Goal: Transaction & Acquisition: Purchase product/service

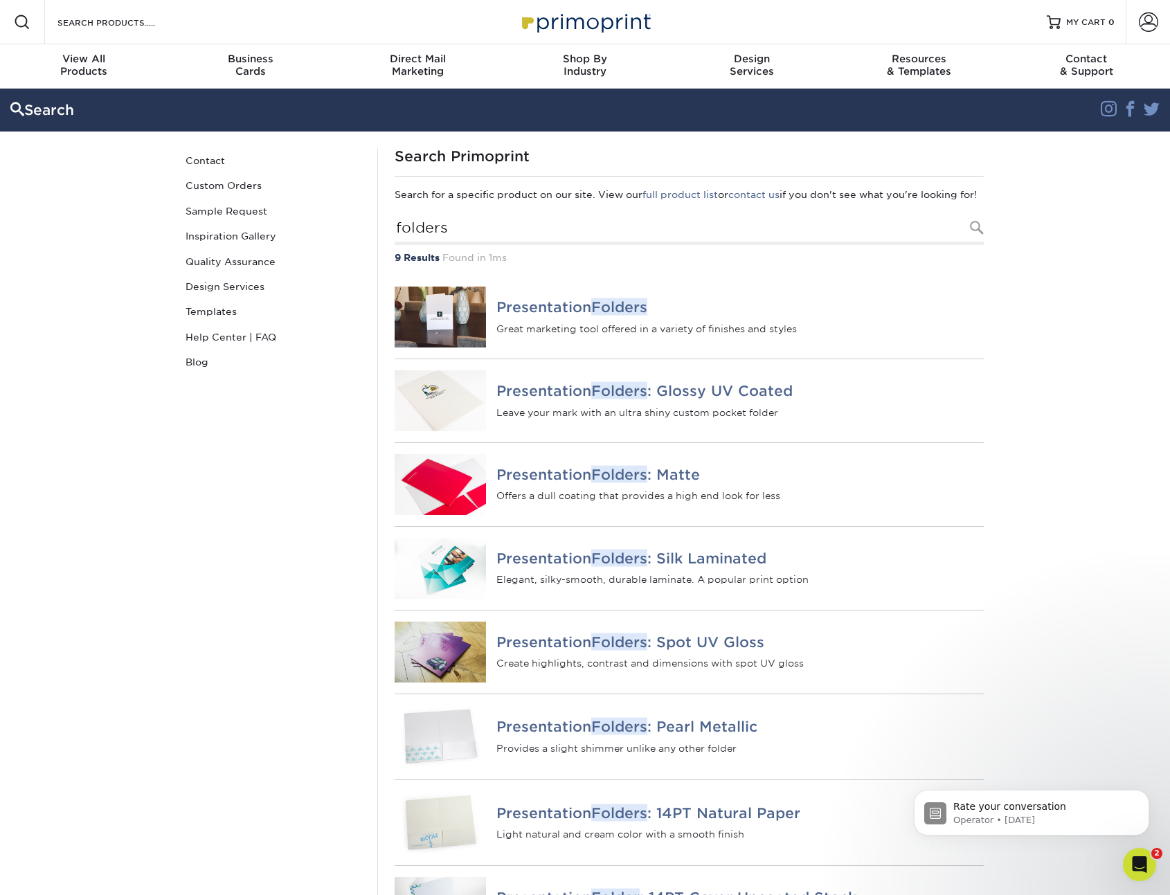
click at [977, 235] on div at bounding box center [977, 228] width 14 height 14
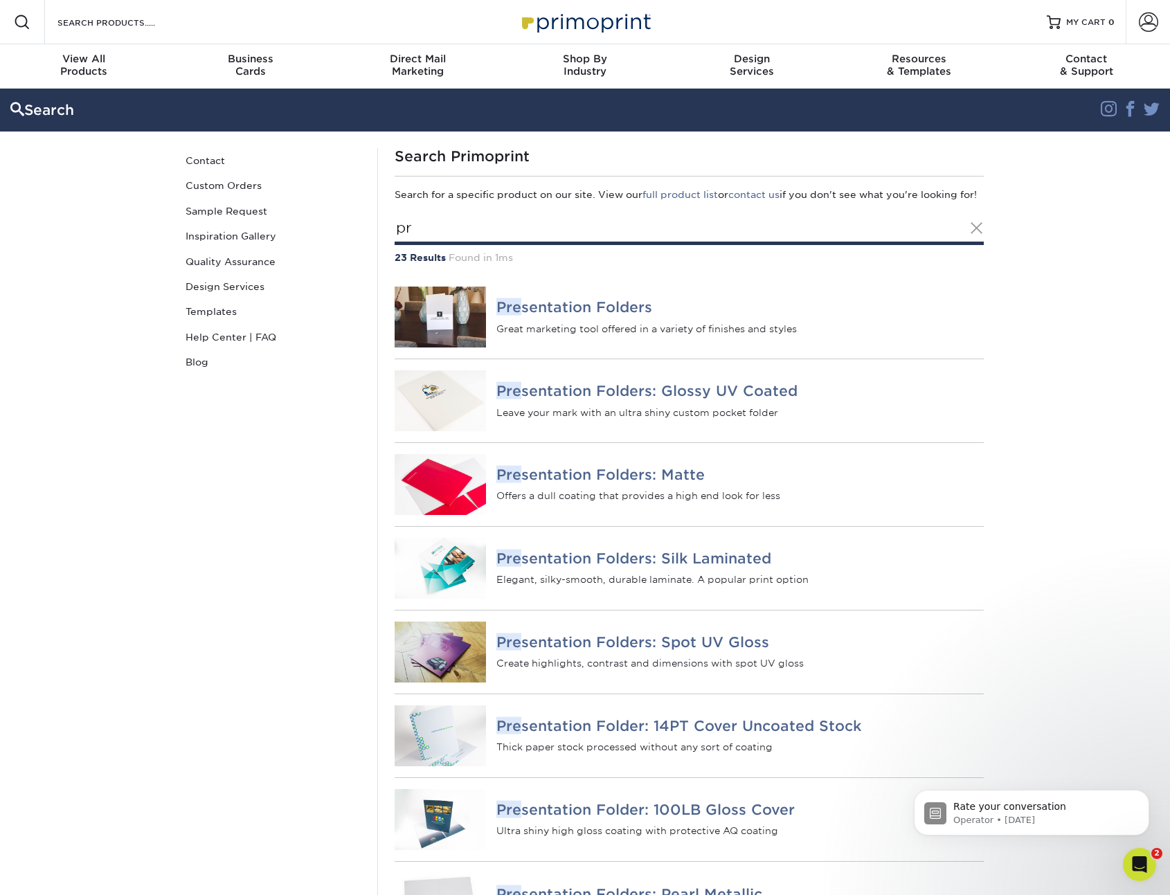
type input "p"
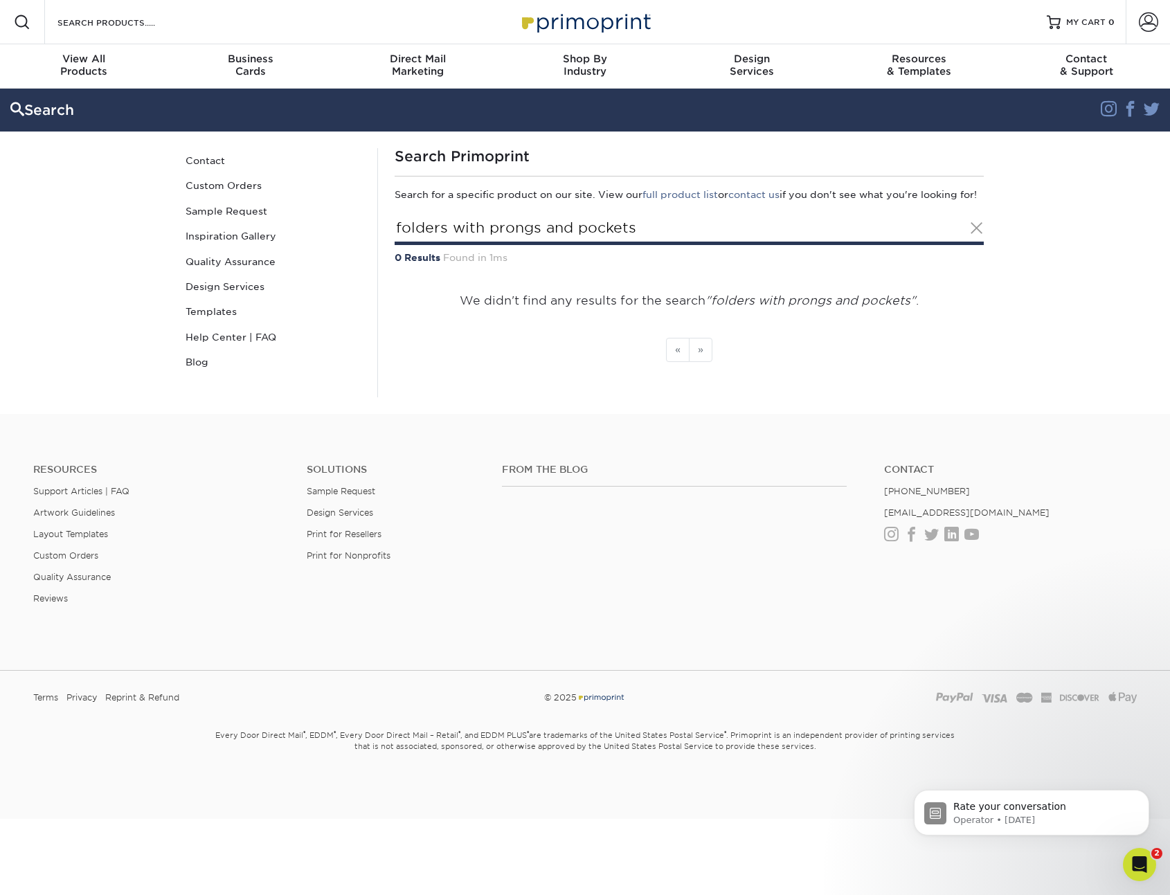
drag, startPoint x: 646, startPoint y: 252, endPoint x: 699, endPoint y: 240, distance: 53.9
click at [646, 245] on input "folders with prongs and pockets" at bounding box center [689, 229] width 589 height 32
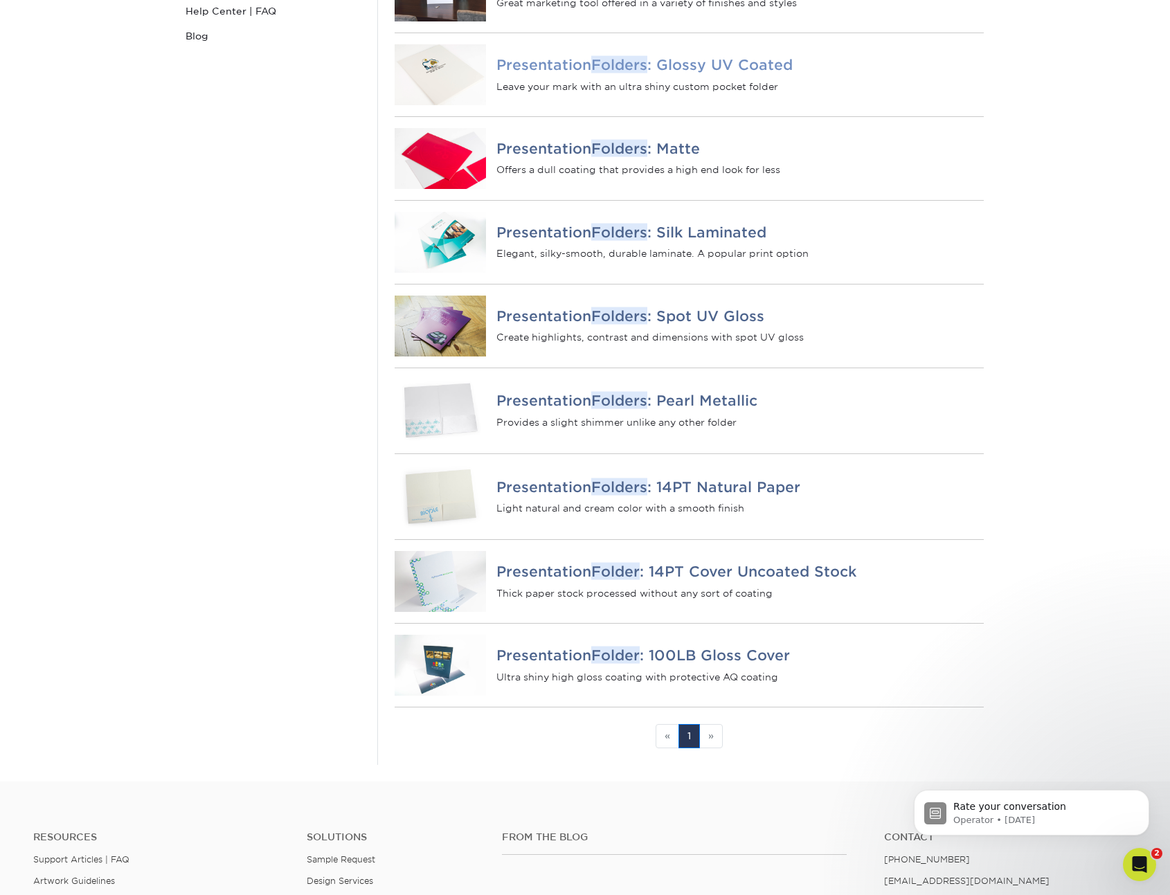
scroll to position [331, 0]
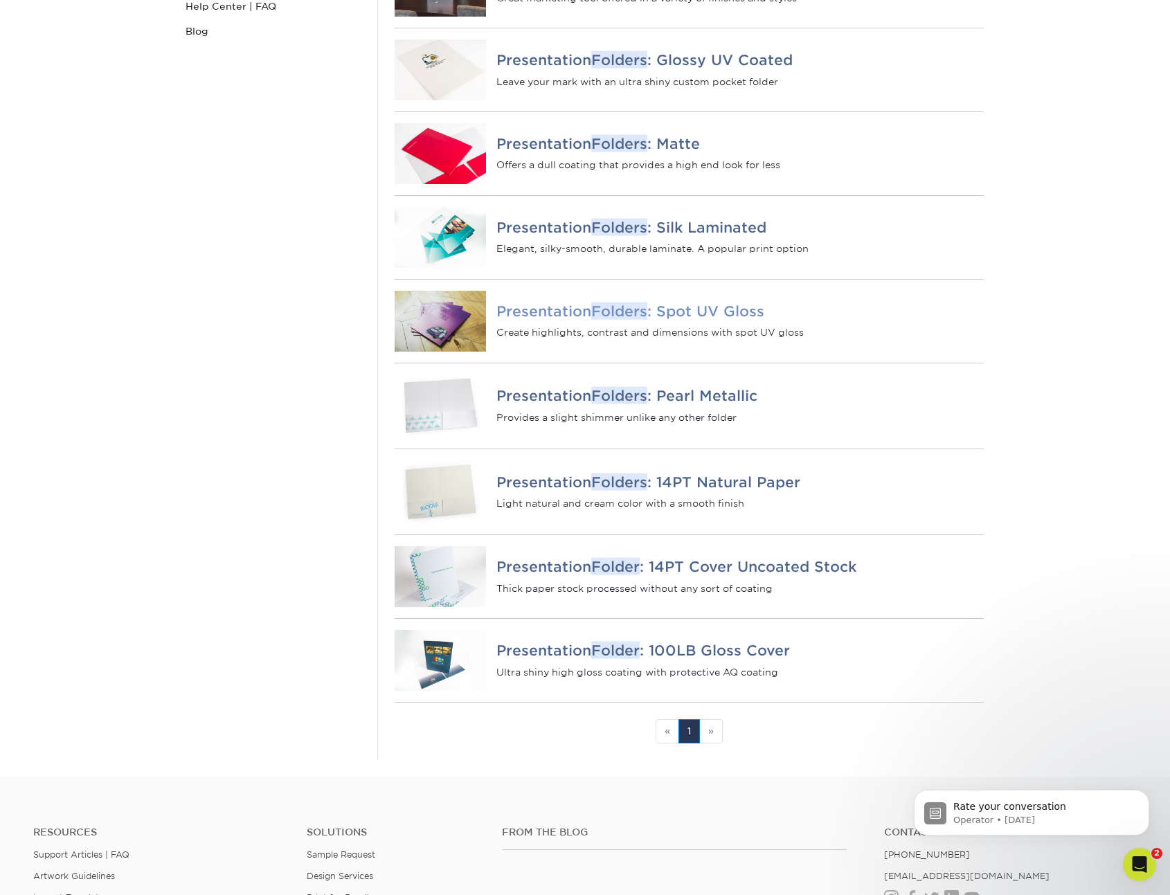
type input "folders"
click at [635, 319] on em "Folders" at bounding box center [619, 310] width 56 height 17
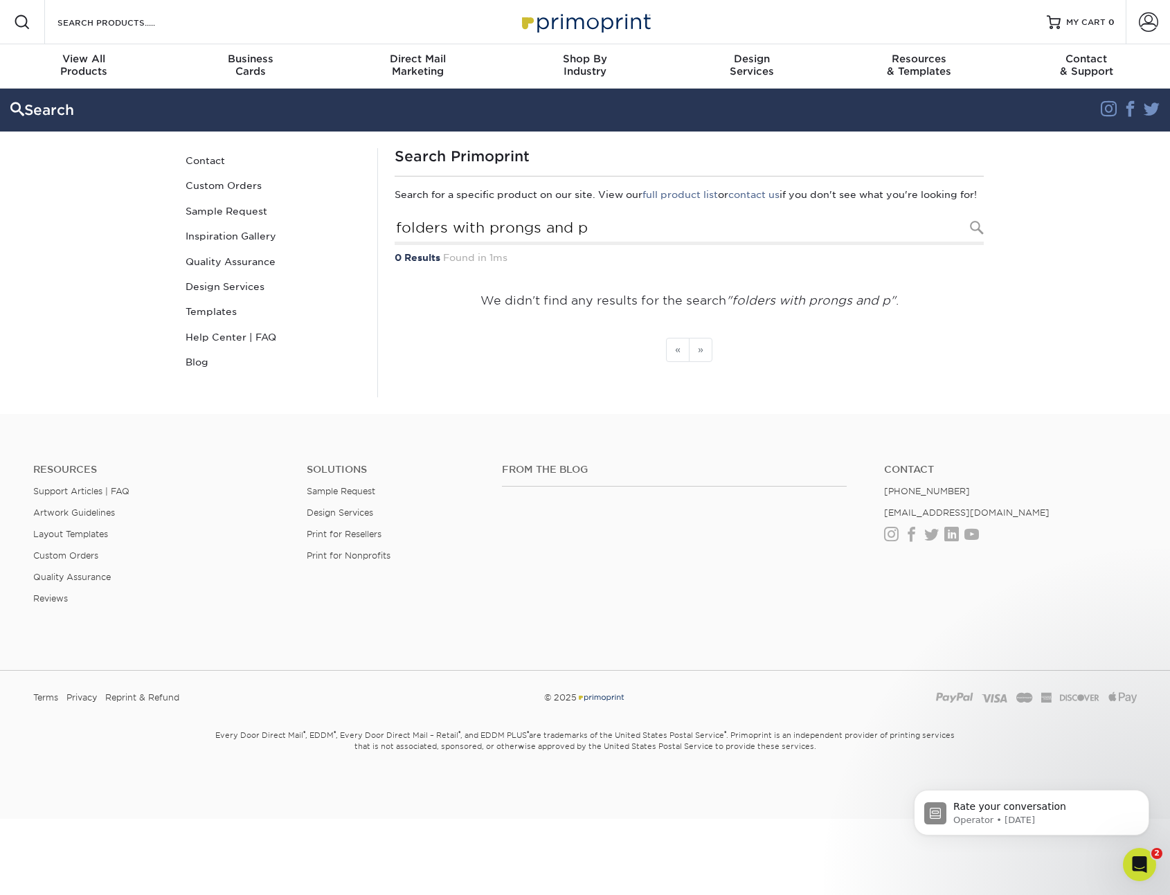
type input "folders with"
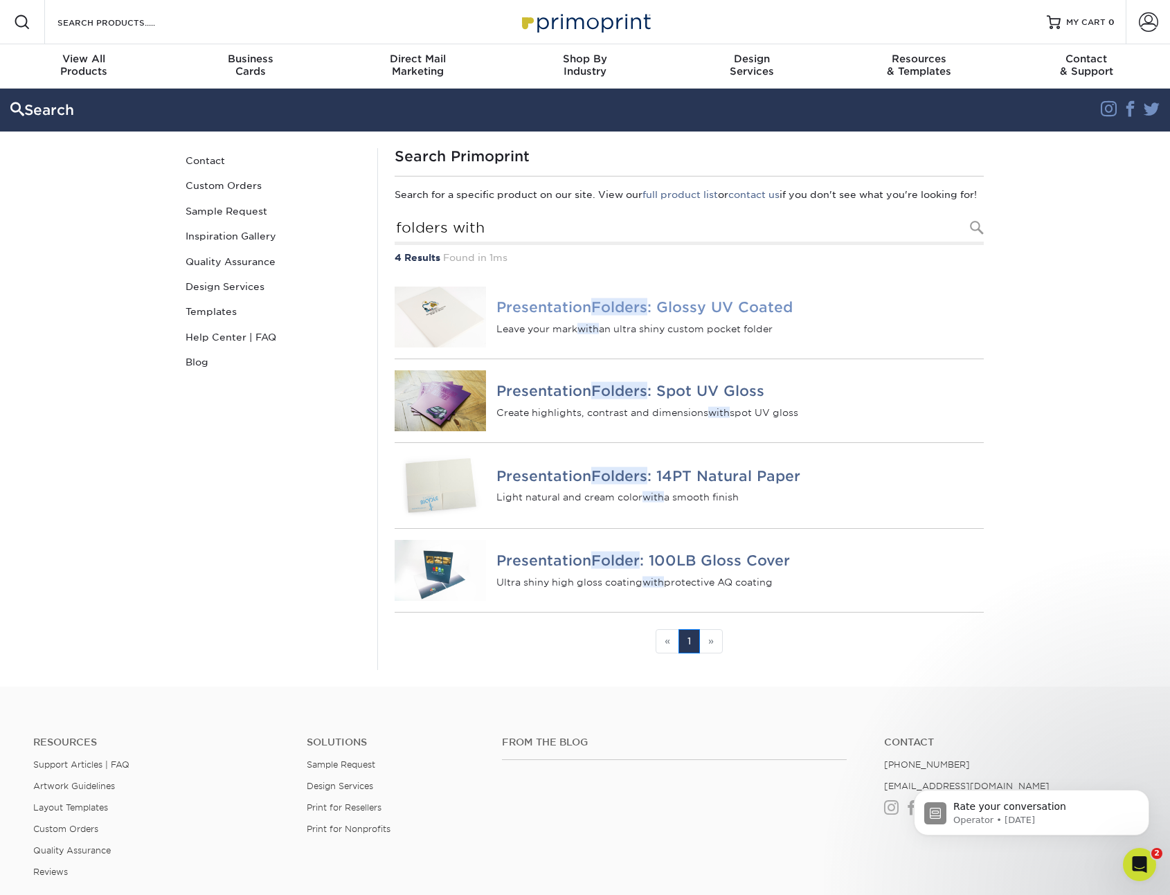
drag, startPoint x: 534, startPoint y: 322, endPoint x: 606, endPoint y: 320, distance: 72.7
click at [534, 316] on h4 "Presentation Folders : Glossy UV Coated" at bounding box center [739, 307] width 487 height 17
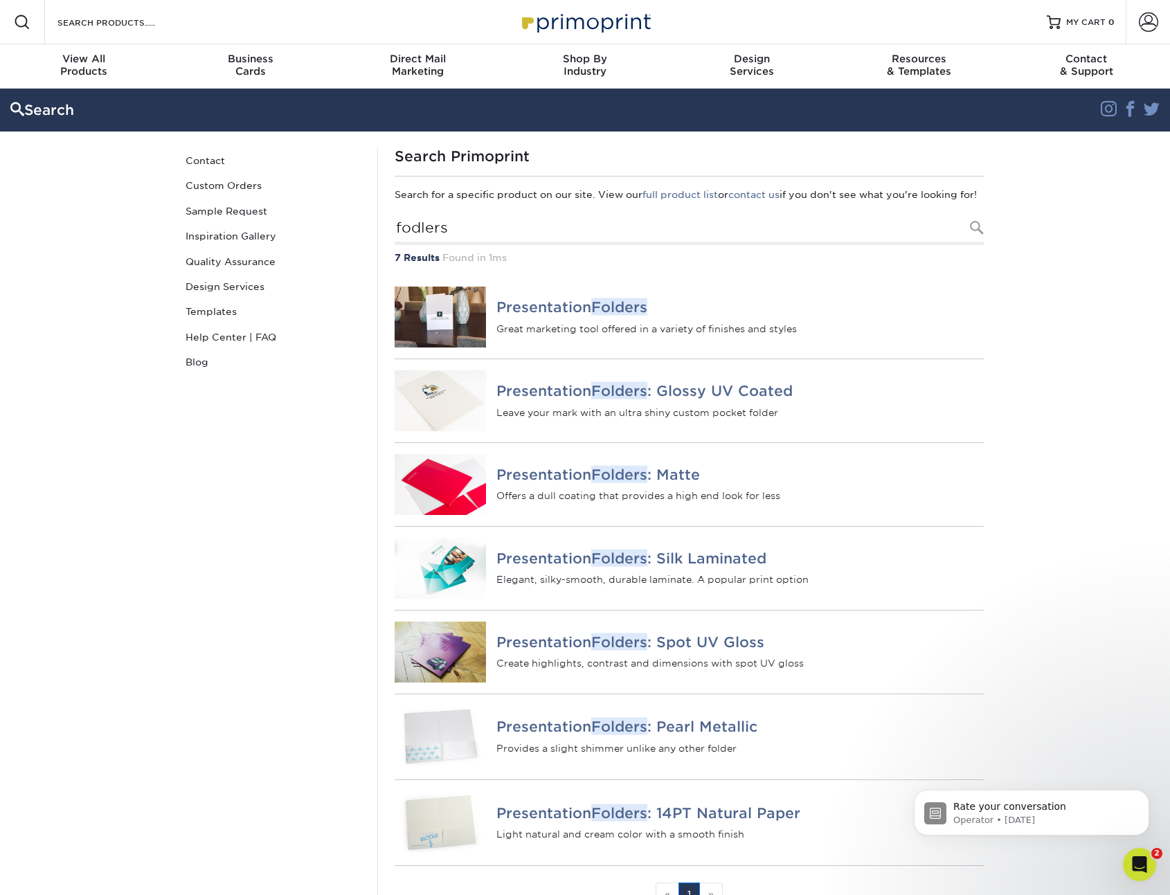
type input "folders"
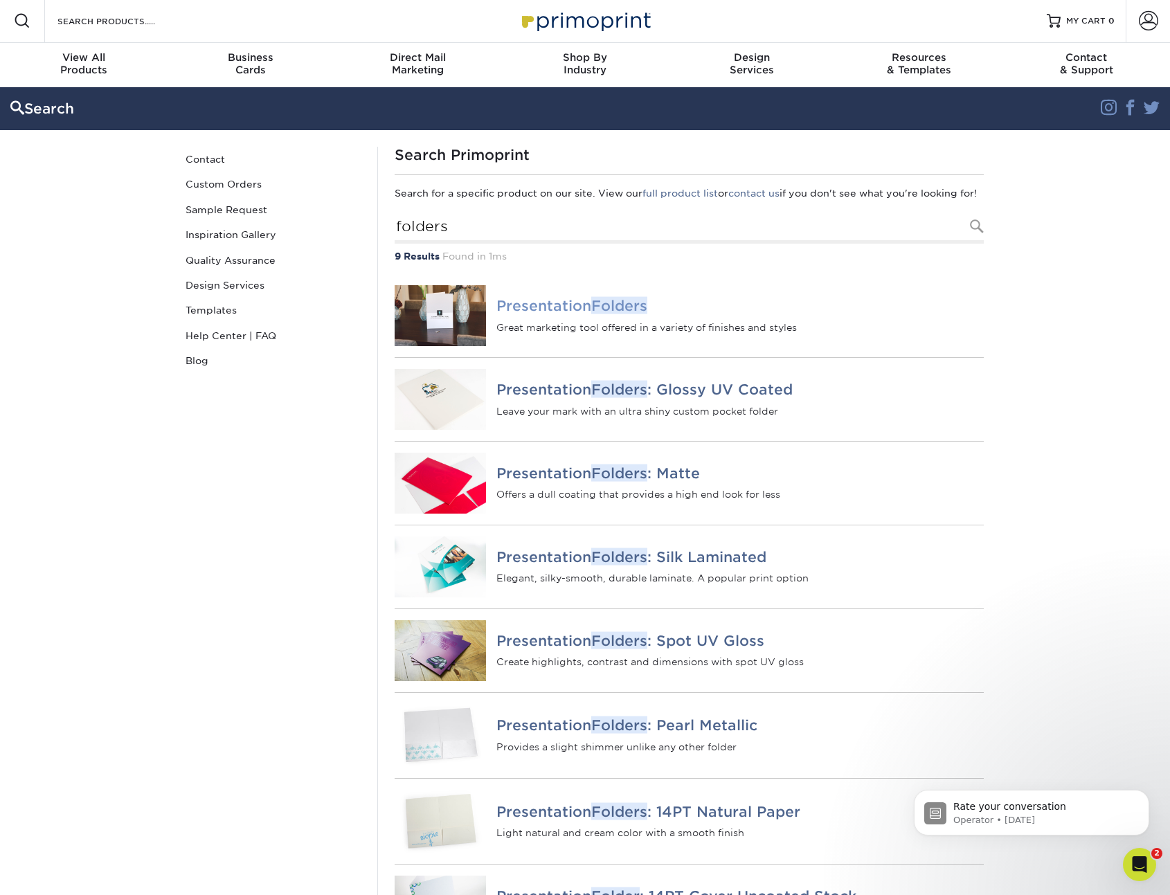
click at [520, 314] on h4 "Presentation Folders" at bounding box center [739, 306] width 487 height 17
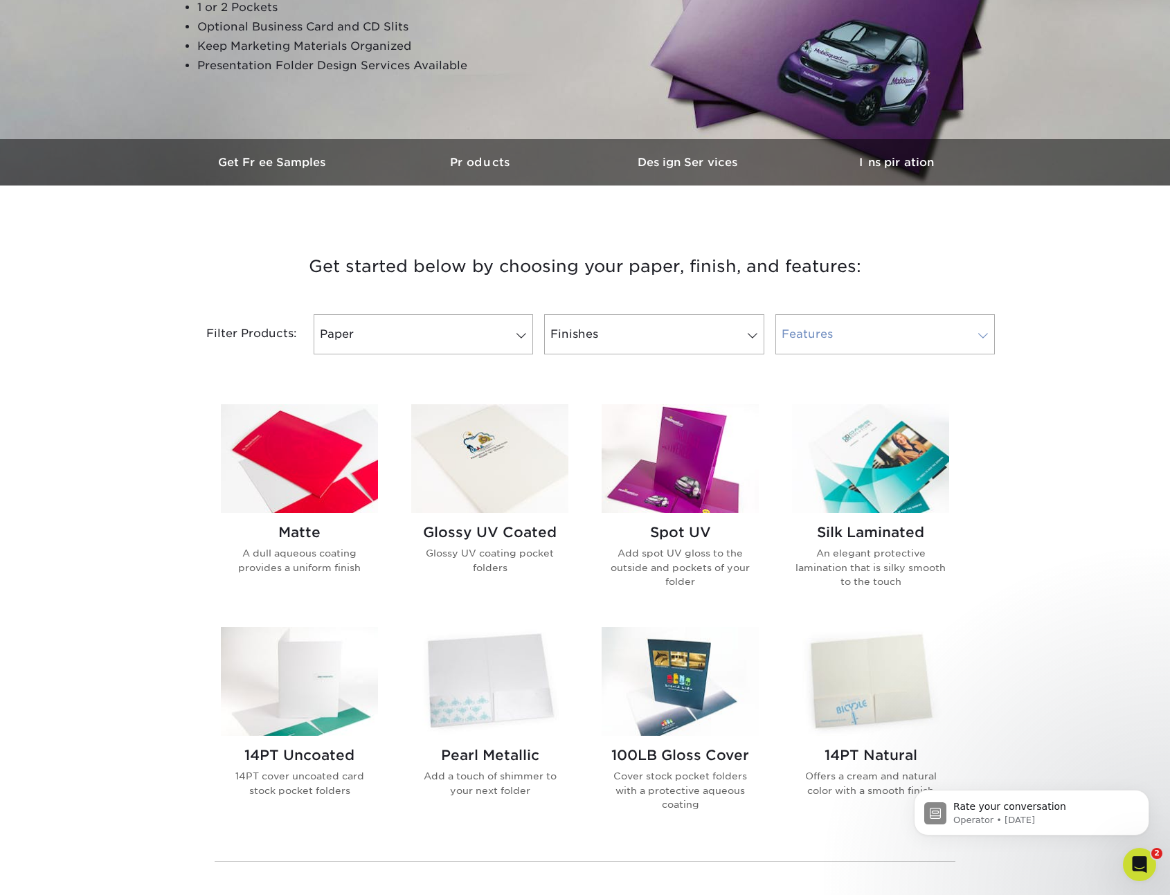
click at [979, 335] on span at bounding box center [982, 335] width 19 height 11
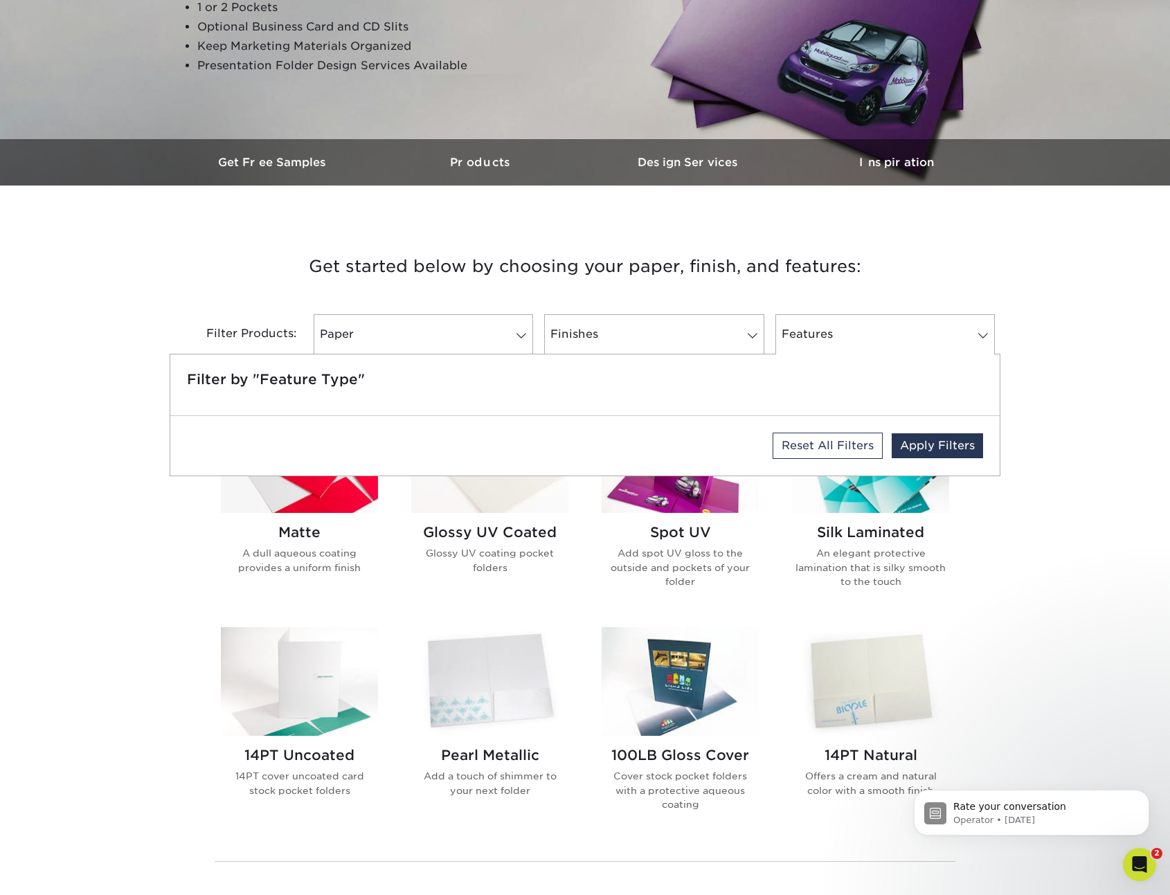
drag, startPoint x: 72, startPoint y: 580, endPoint x: 222, endPoint y: 597, distance: 151.1
click at [72, 580] on div "Get started below by choosing your paper, finish, and features: Filtered Matche…" at bounding box center [585, 614] width 1170 height 791
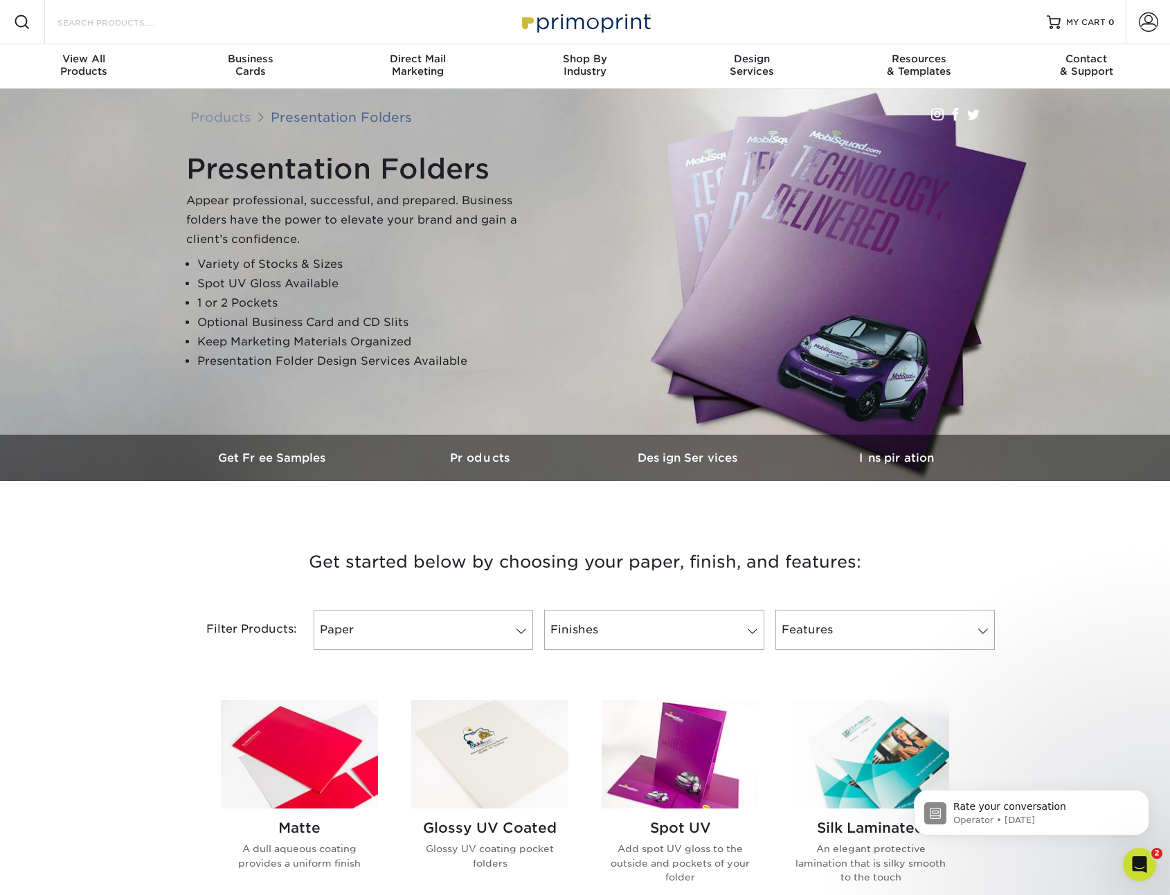
click at [131, 20] on input "Search Products" at bounding box center [123, 22] width 135 height 17
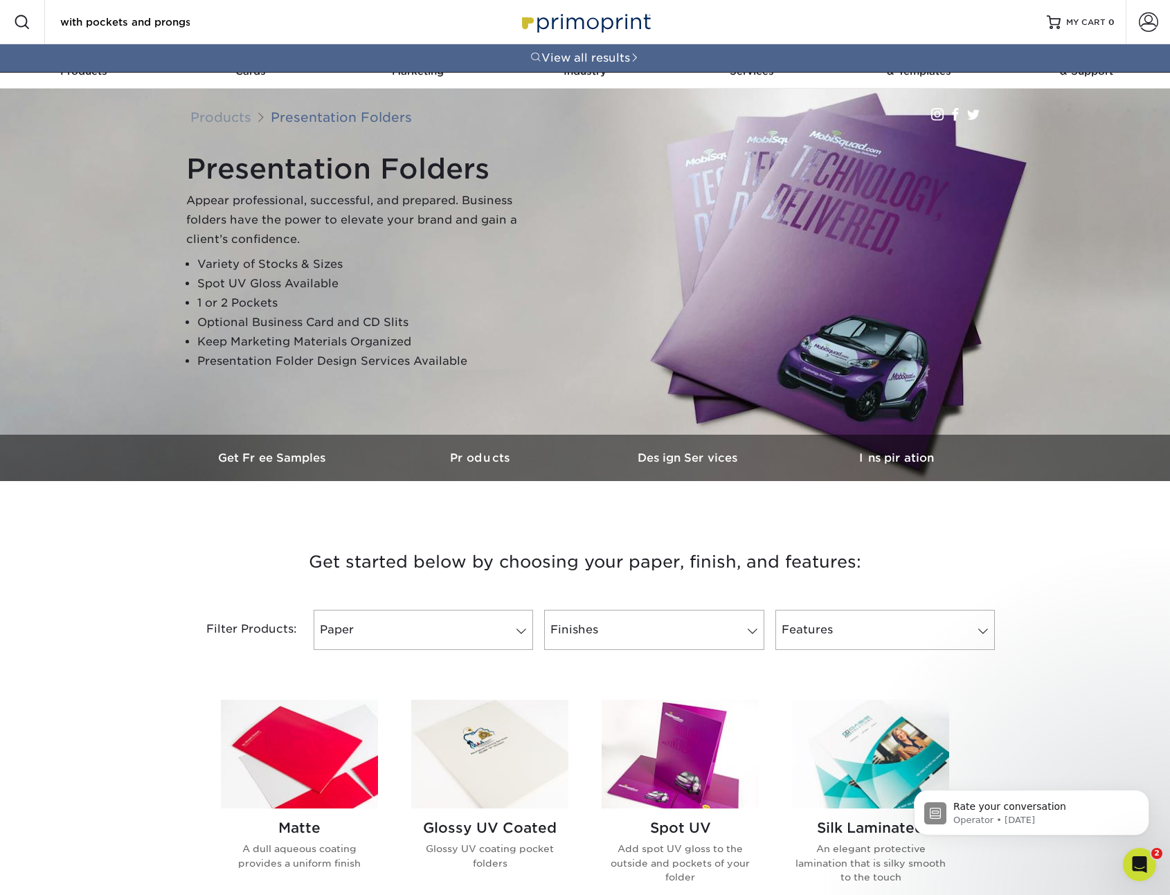
scroll to position [0, 37]
type input "folder with pockets and prongs"
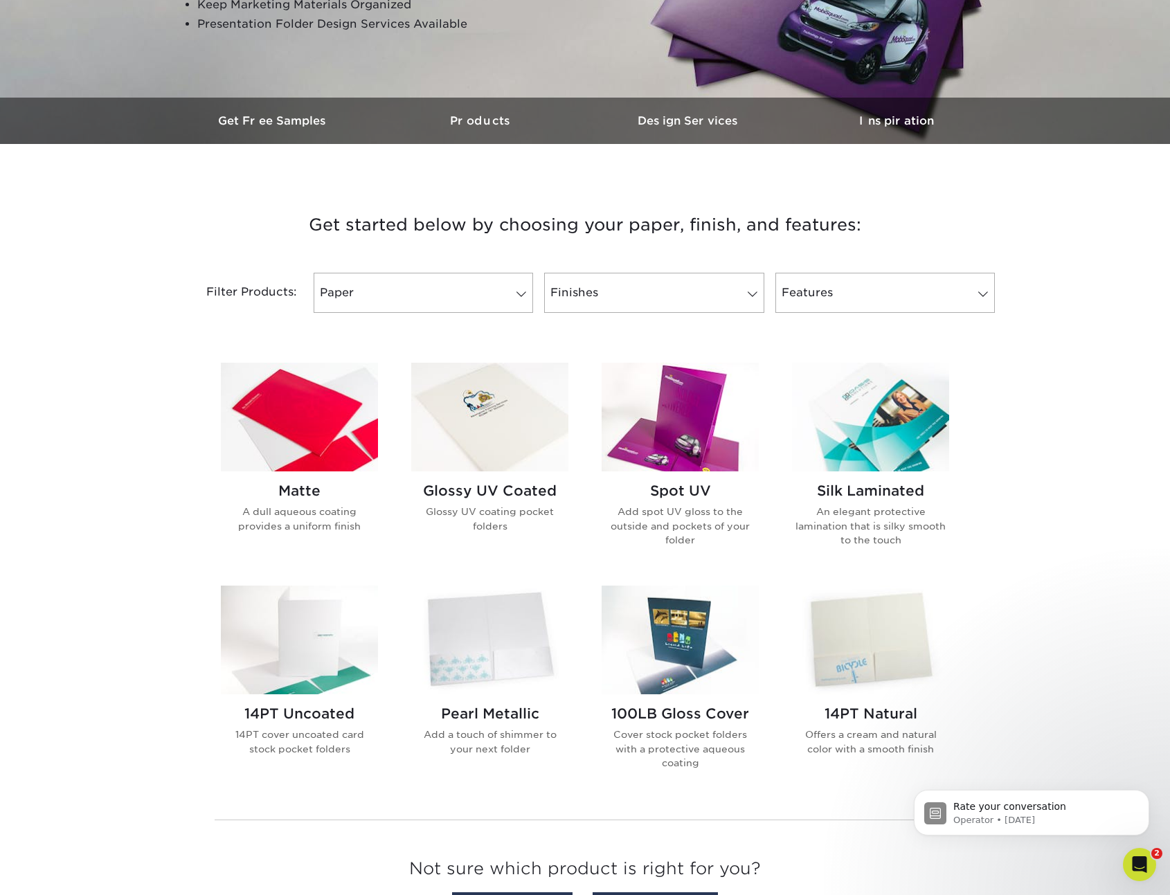
scroll to position [342, 0]
